Goal: Task Accomplishment & Management: Use online tool/utility

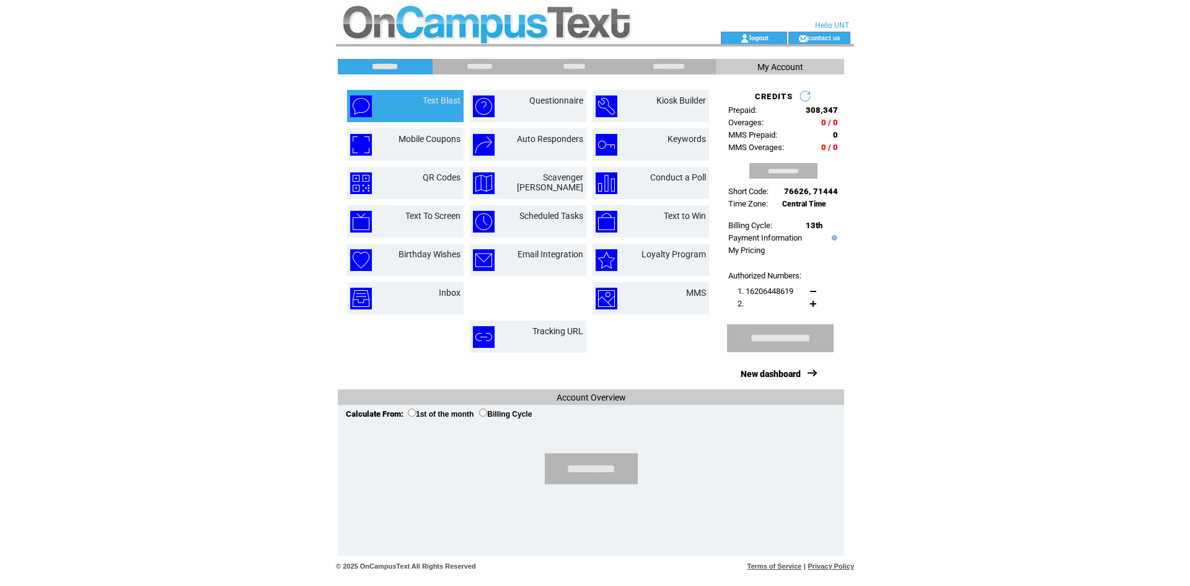
click at [418, 98] on td "Text Blast" at bounding box center [427, 106] width 67 height 22
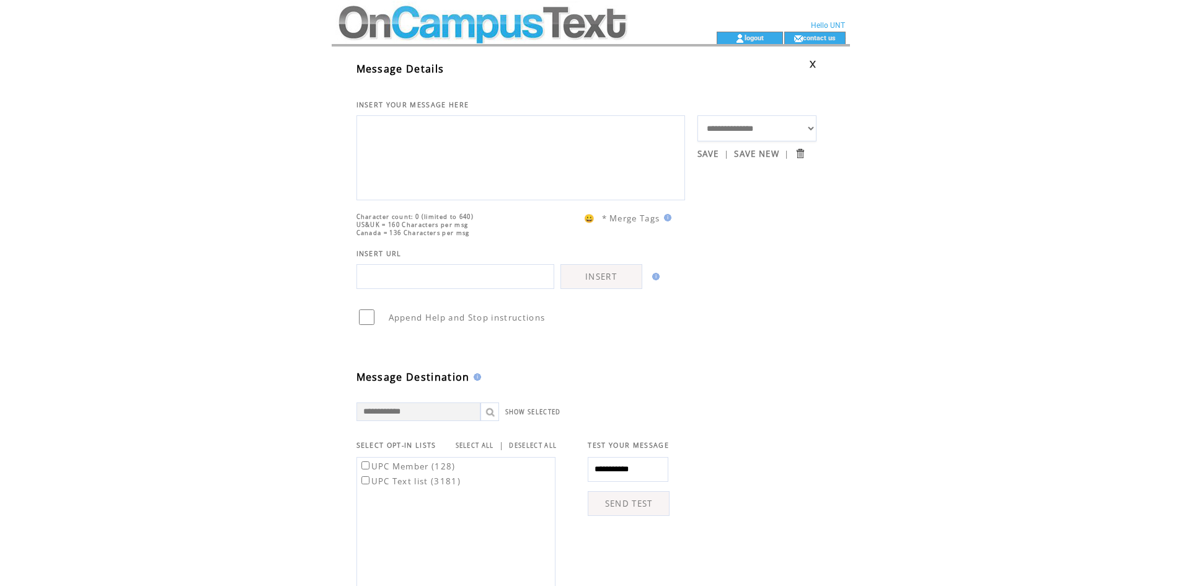
click at [456, 170] on textarea at bounding box center [520, 156] width 315 height 74
type textarea "**********"
